Goal: Information Seeking & Learning: Learn about a topic

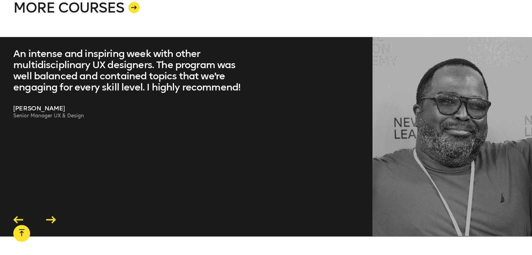
scroll to position [1392, 0]
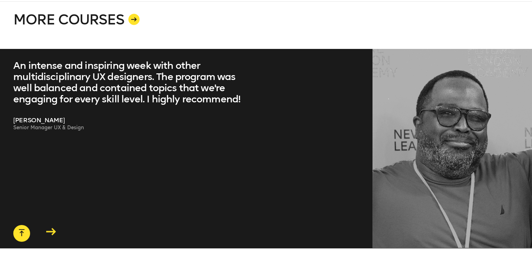
click at [50, 229] on icon at bounding box center [51, 232] width 10 height 7
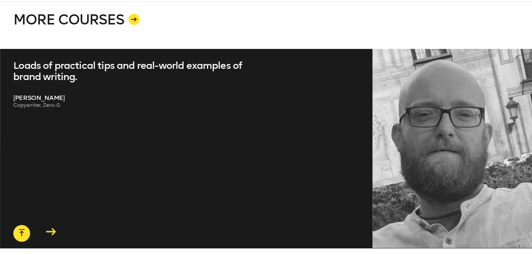
click at [53, 229] on icon at bounding box center [51, 232] width 10 height 7
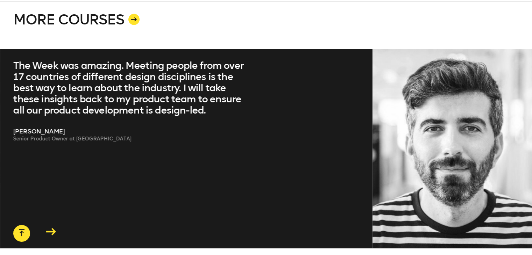
click at [53, 229] on icon at bounding box center [51, 232] width 10 height 7
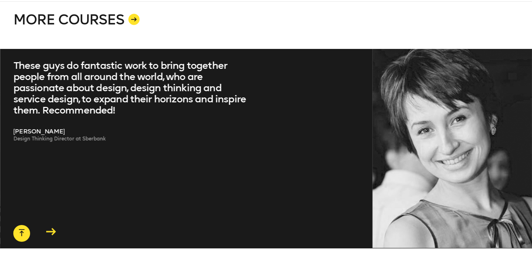
click at [53, 229] on icon at bounding box center [51, 232] width 10 height 7
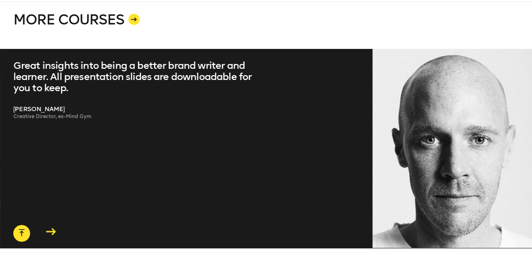
click at [53, 229] on icon at bounding box center [51, 232] width 10 height 7
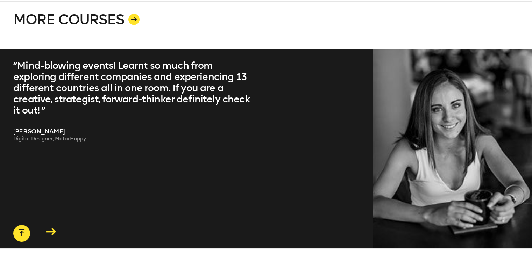
click at [53, 229] on icon at bounding box center [51, 232] width 10 height 7
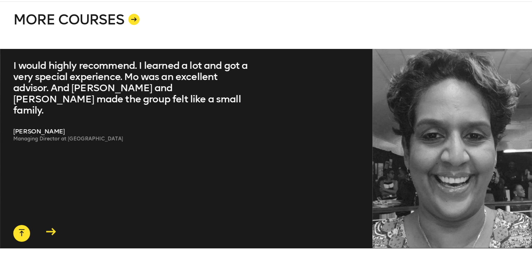
click at [53, 229] on icon at bounding box center [51, 232] width 10 height 7
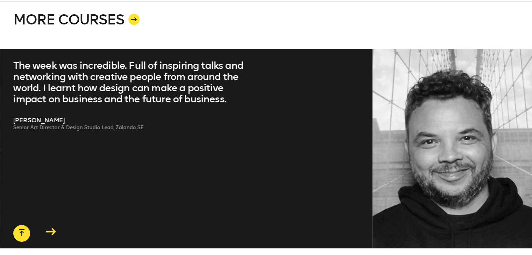
click at [53, 229] on icon at bounding box center [51, 232] width 10 height 7
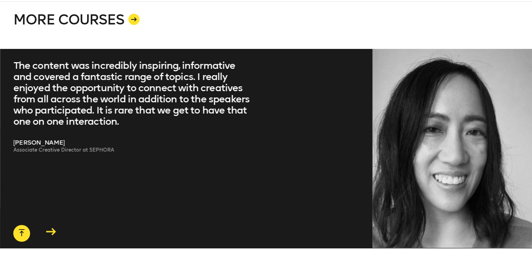
click at [53, 229] on icon at bounding box center [51, 232] width 10 height 7
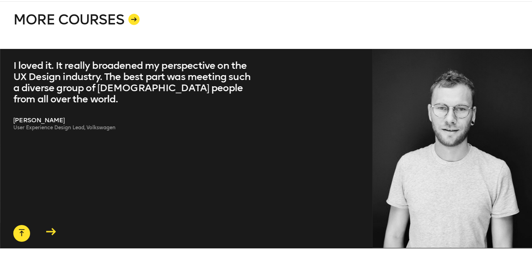
click at [53, 229] on icon at bounding box center [51, 232] width 10 height 7
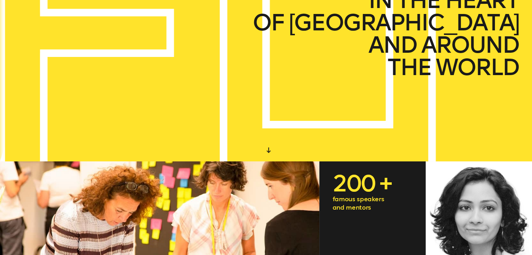
scroll to position [0, 0]
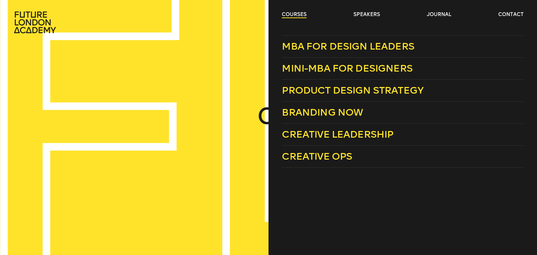
click at [289, 15] on link "courses" at bounding box center [294, 14] width 25 height 7
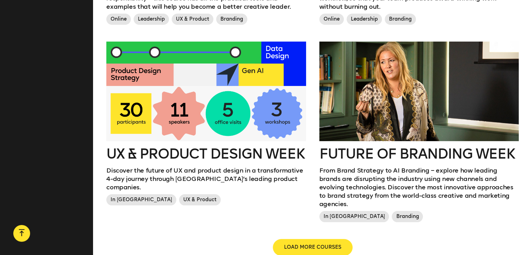
scroll to position [770, 0]
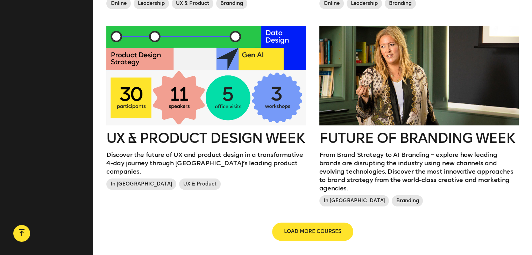
click at [311, 224] on button "LOAD MORE COURSES" at bounding box center [313, 232] width 80 height 17
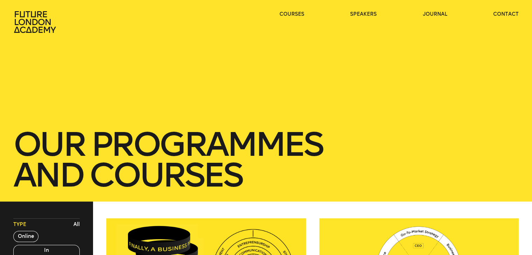
scroll to position [0, 0]
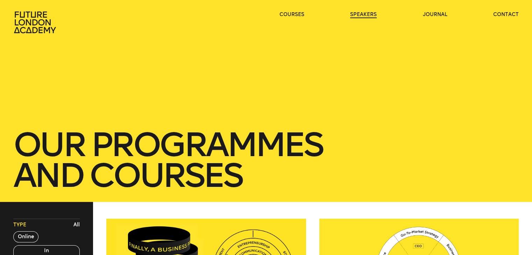
click at [360, 14] on link "speakers" at bounding box center [363, 14] width 27 height 7
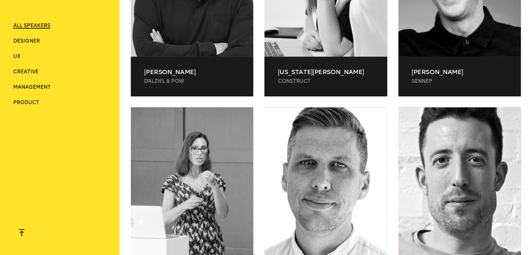
scroll to position [3639, 0]
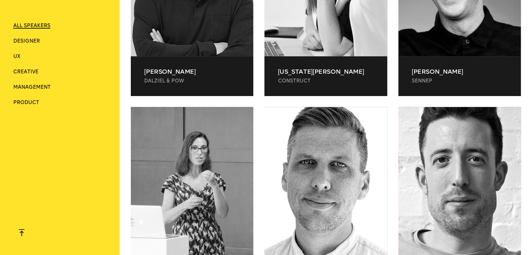
click at [29, 79] on ul "ALL SPEAKERS Designer UX Creative Management Product" at bounding box center [59, 64] width 93 height 84
click at [32, 68] on ul "ALL SPEAKERS Designer UX Creative Management Product" at bounding box center [59, 64] width 93 height 84
click at [32, 69] on span "Creative" at bounding box center [25, 72] width 25 height 6
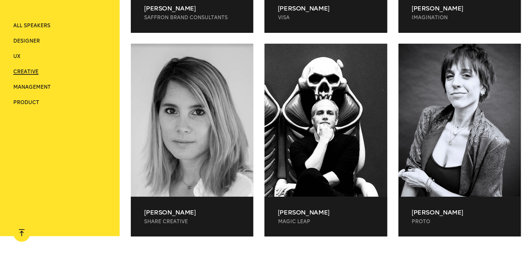
scroll to position [1223, 0]
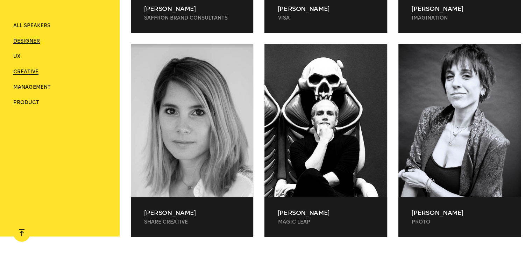
click at [22, 42] on span "Designer" at bounding box center [26, 41] width 27 height 6
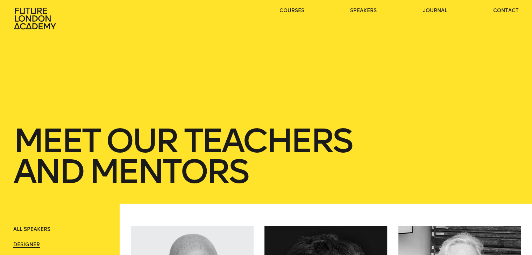
scroll to position [0, 0]
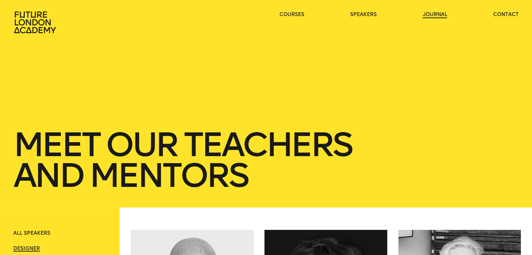
click at [432, 14] on link "journal" at bounding box center [435, 14] width 24 height 7
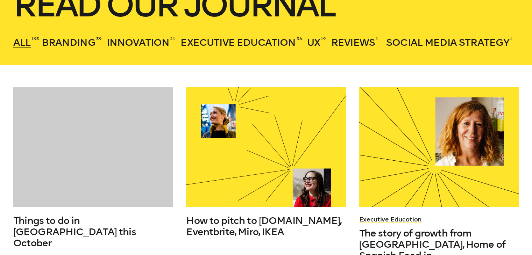
scroll to position [210, 0]
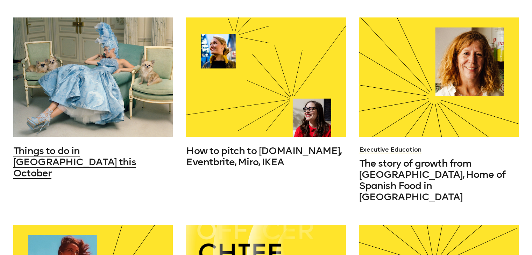
click at [82, 73] on div at bounding box center [93, 77] width 160 height 120
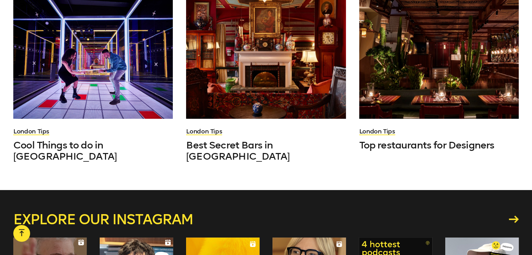
scroll to position [4507, 0]
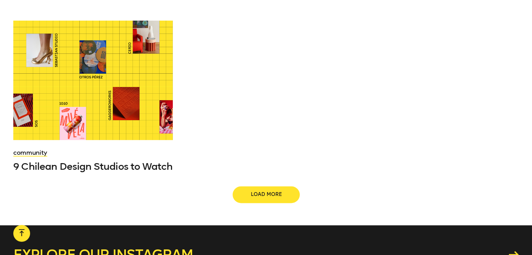
scroll to position [875, 0]
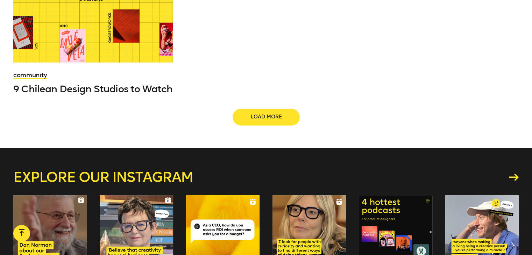
click at [267, 114] on span "Load more" at bounding box center [266, 117] width 45 height 7
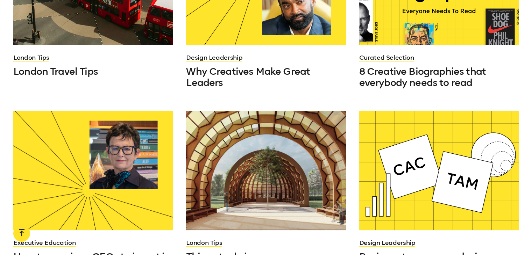
scroll to position [1085, 0]
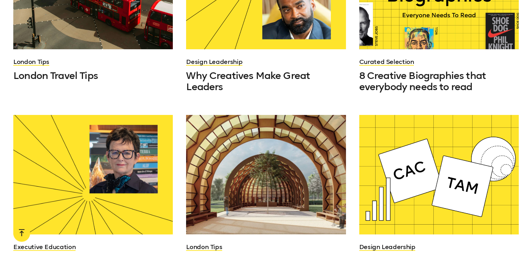
click at [469, 52] on div "Curated Selection 8 Creative Biographies that everybody needs to read" at bounding box center [439, 11] width 160 height 163
click at [461, 70] on span "8 Creative Biographies that everybody needs to read" at bounding box center [422, 81] width 127 height 23
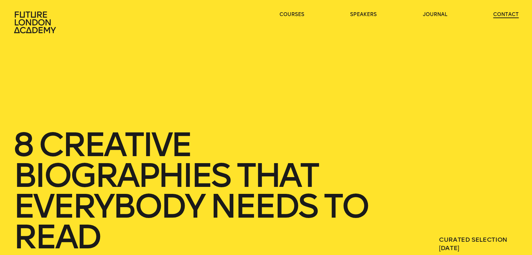
click at [509, 12] on link "contact" at bounding box center [506, 14] width 26 height 7
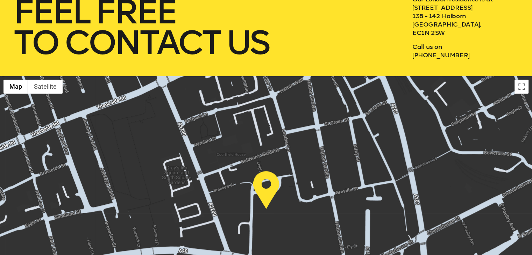
scroll to position [99, 0]
